Goal: Navigation & Orientation: Go to known website

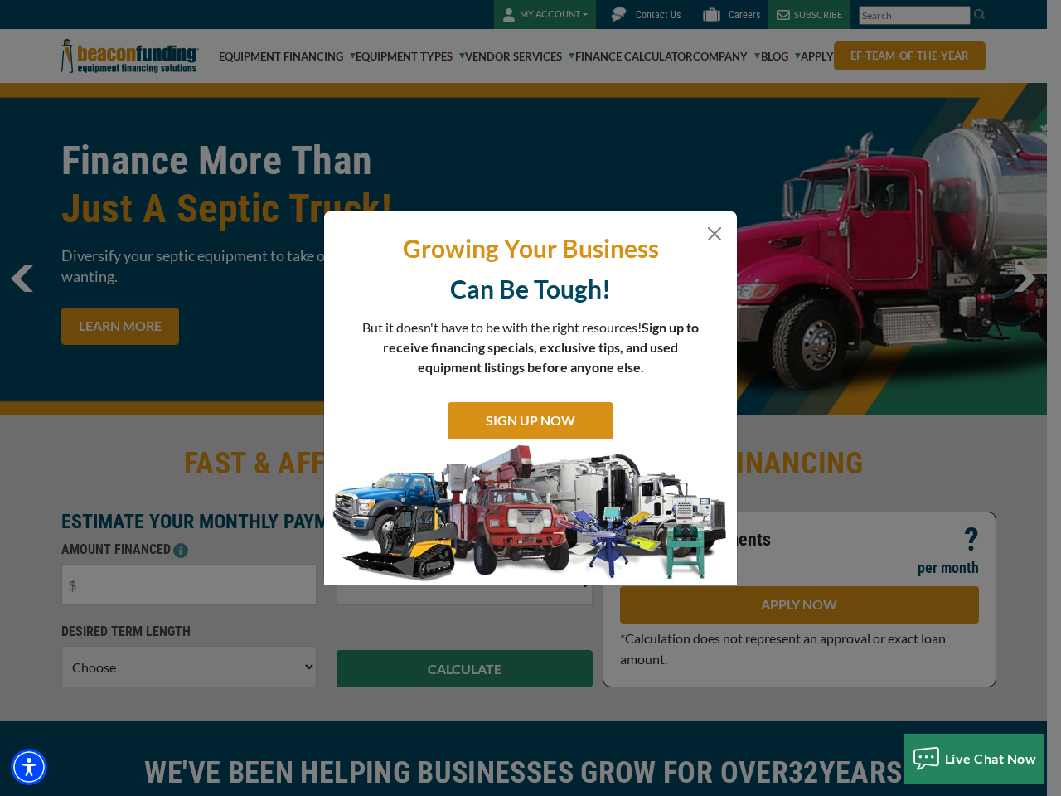
click at [531, 398] on div "Growing Your Business Can Be Tough! But it doesn't have to be with the right re…" at bounding box center [530, 397] width 413 height 373
click at [29, 767] on img "Accessibility Menu" at bounding box center [29, 767] width 36 height 36
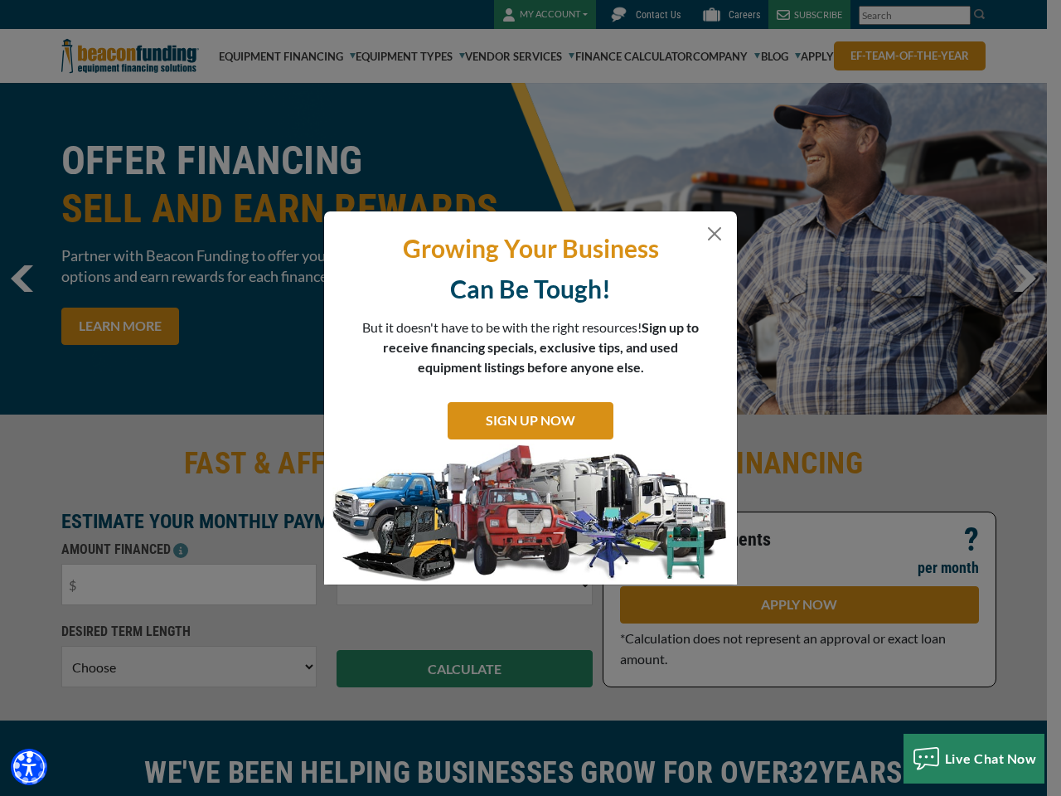
click at [523, 398] on body "Skip to main content Enable accessibility for low vision Open the accessibility…" at bounding box center [530, 398] width 1061 height 796
click at [531, 398] on body "Skip to main content Enable accessibility for low vision Open the accessibility…" at bounding box center [530, 398] width 1061 height 796
click at [974, 759] on body "Skip to main content Enable accessibility for low vision Open the accessibility…" at bounding box center [530, 398] width 1061 height 796
